Goal: Transaction & Acquisition: Download file/media

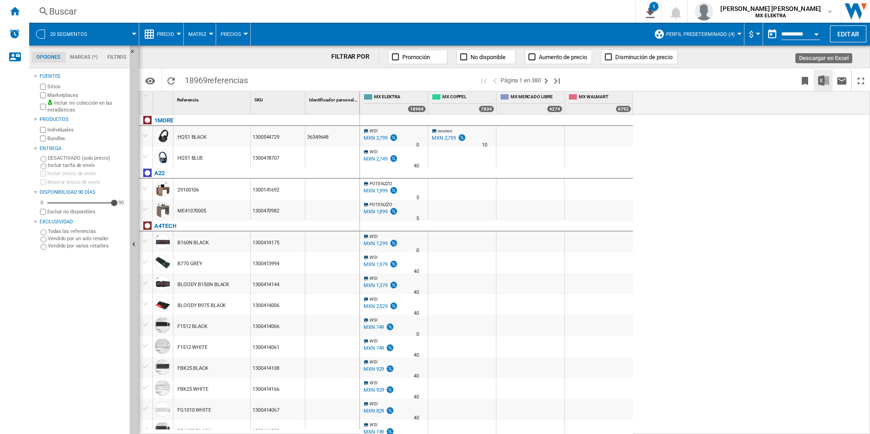
click at [824, 81] on img "Descargar en Excel" at bounding box center [823, 80] width 11 height 11
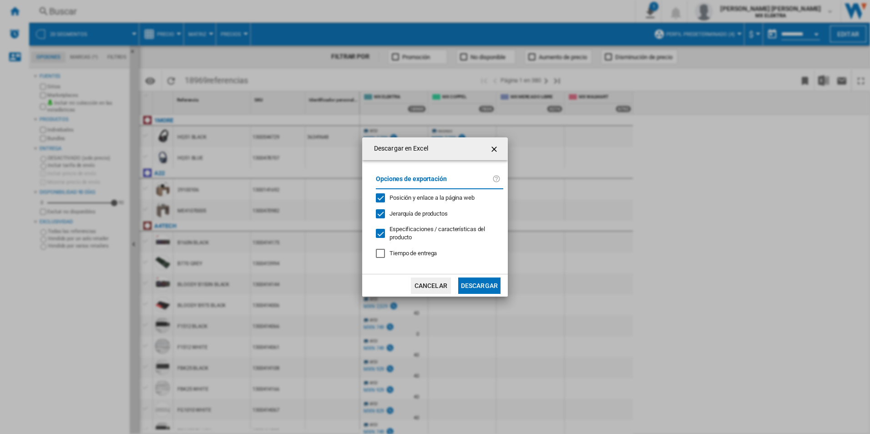
click at [382, 235] on div "Descargar en ..." at bounding box center [380, 233] width 9 height 9
click at [381, 234] on div "Descargar en ..." at bounding box center [380, 233] width 9 height 9
click at [476, 284] on button "Descargar" at bounding box center [479, 286] width 42 height 16
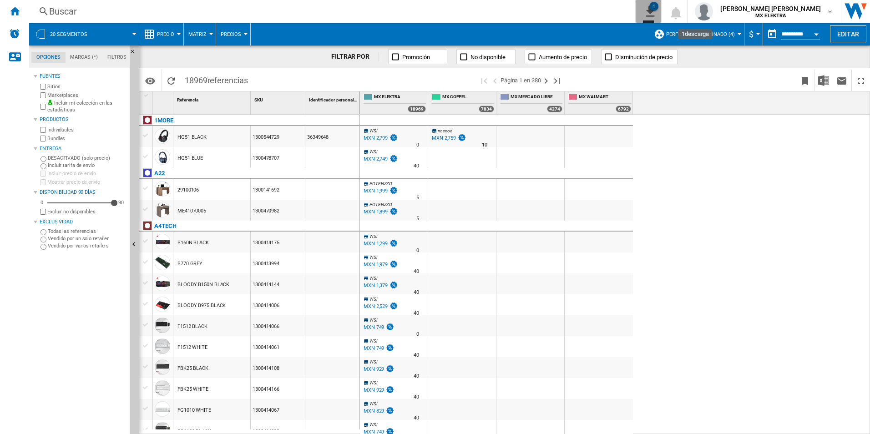
click at [654, 11] on ng-md-icon "1\a descarga" at bounding box center [648, 10] width 11 height 11
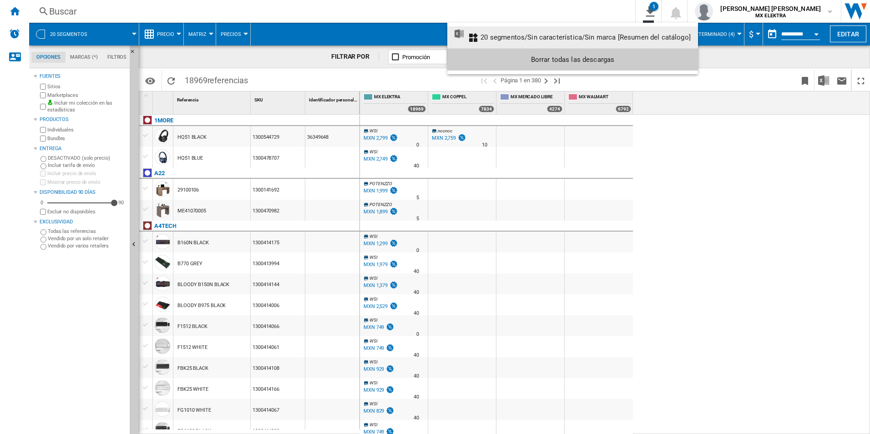
click at [734, 76] on md-backdrop at bounding box center [435, 217] width 870 height 434
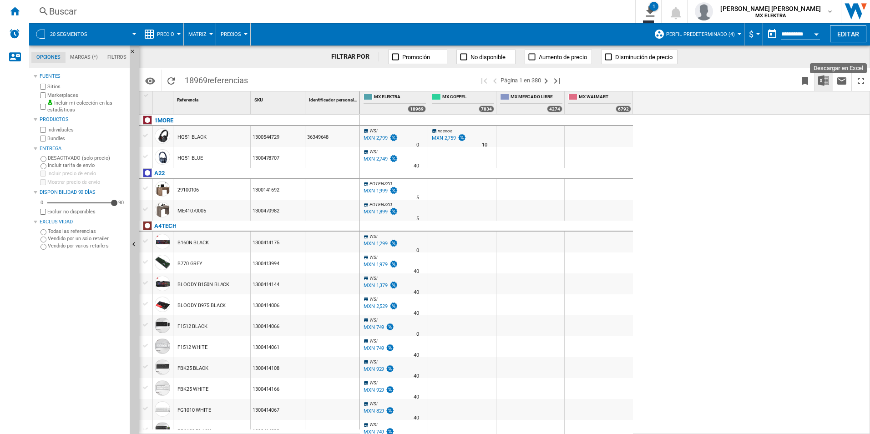
click at [825, 75] on img "Descargar en Excel" at bounding box center [823, 80] width 11 height 11
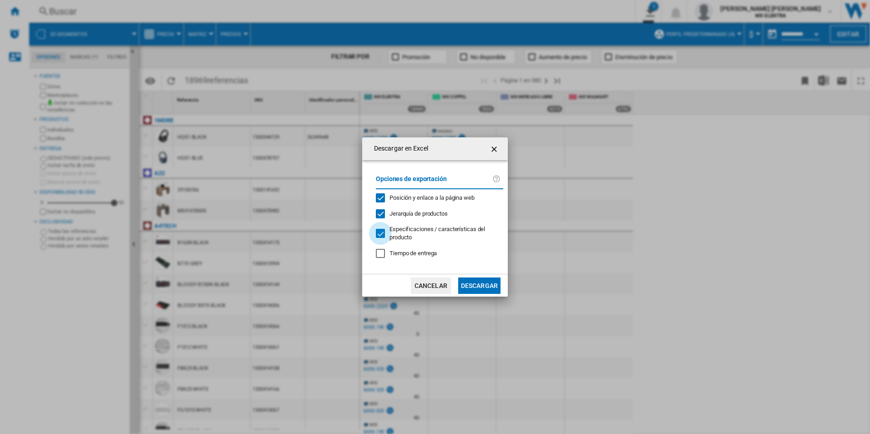
click at [380, 230] on div "Descargar en ..." at bounding box center [380, 233] width 9 height 9
click at [482, 286] on button "Descargar" at bounding box center [479, 286] width 42 height 16
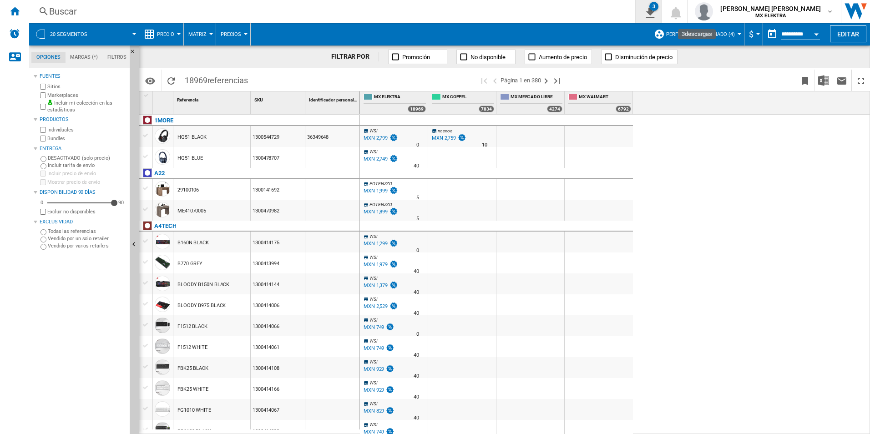
click at [661, 14] on button "3" at bounding box center [648, 11] width 25 height 23
